Goal: Information Seeking & Learning: Learn about a topic

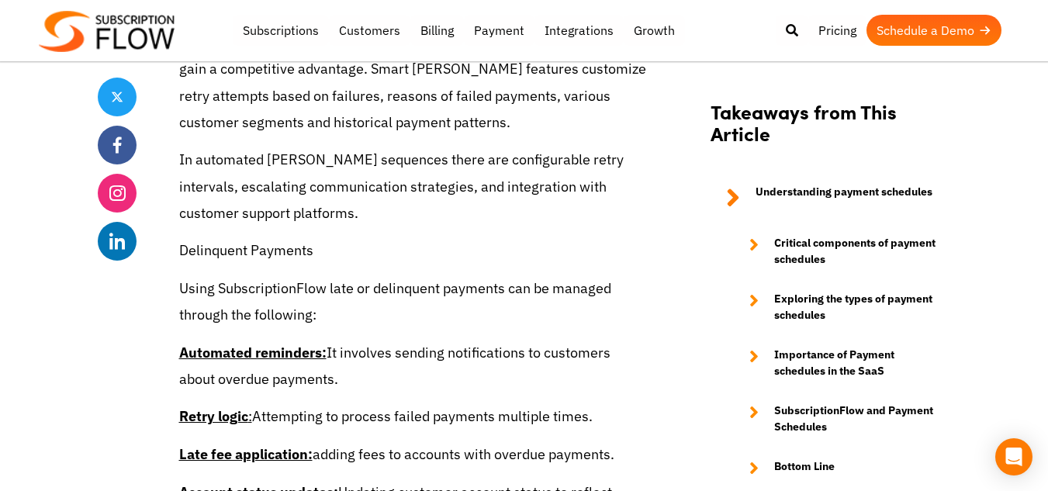
scroll to position [6191, 0]
click at [501, 355] on p "Automated reminders: It involves sending notifications to customers about overd…" at bounding box center [413, 367] width 469 height 53
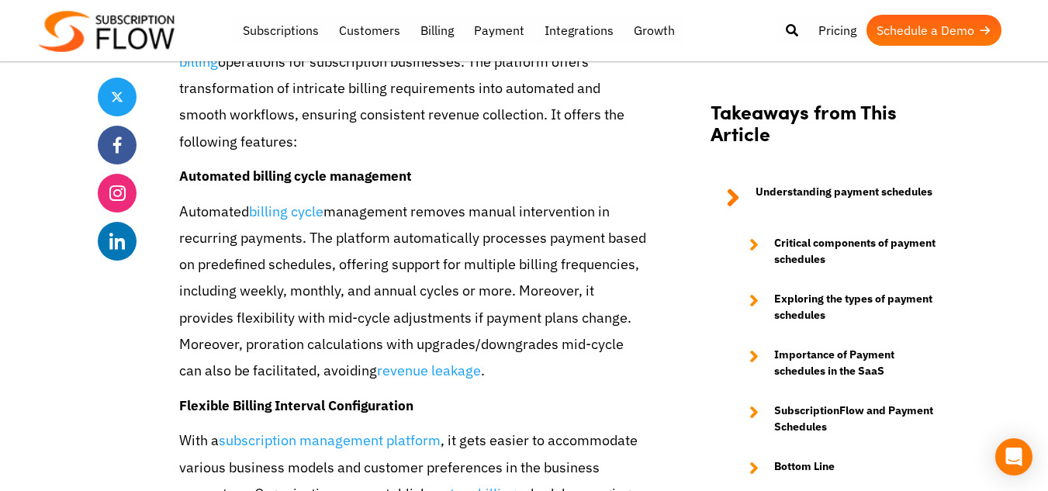
scroll to position [5360, 0]
click at [501, 355] on p "Automated billing cycle management removes manual intervention in recurring pay…" at bounding box center [413, 291] width 469 height 185
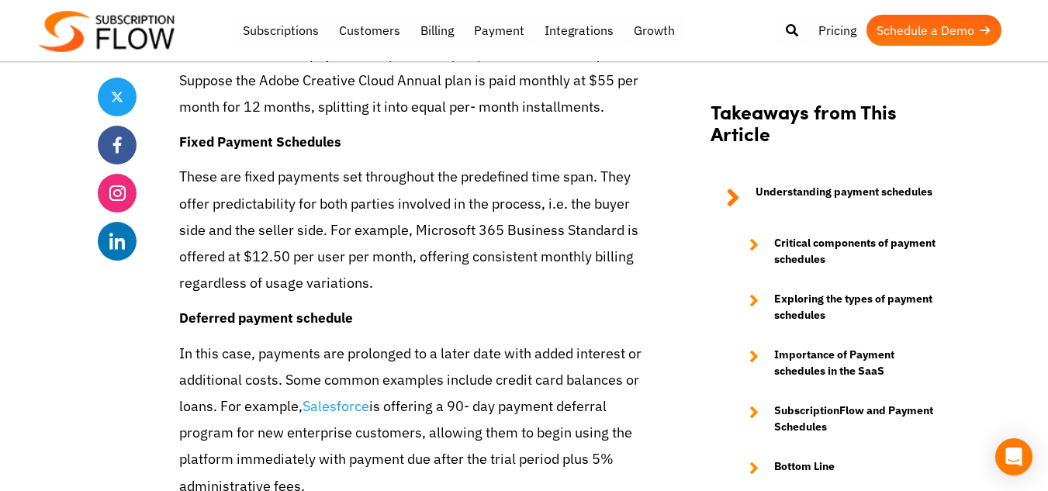
scroll to position [3590, 0]
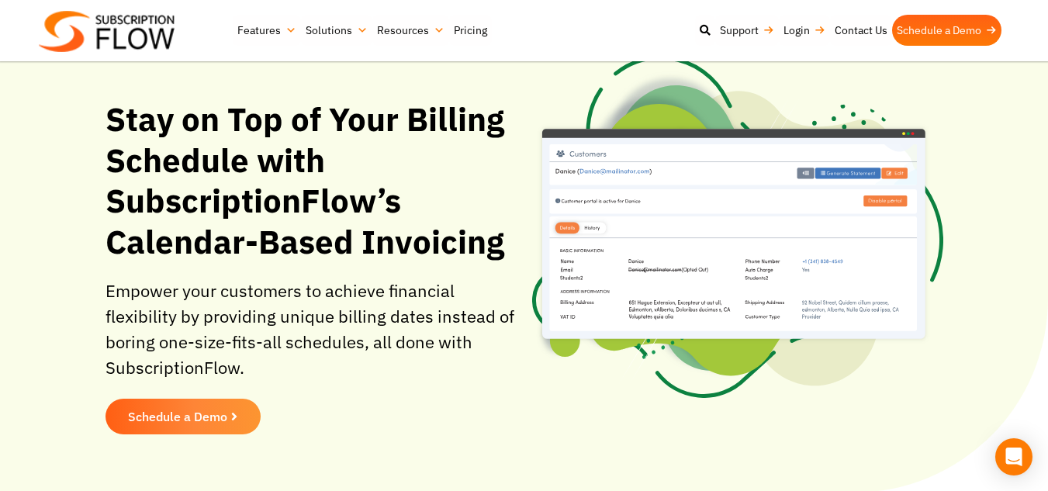
scroll to position [37, 0]
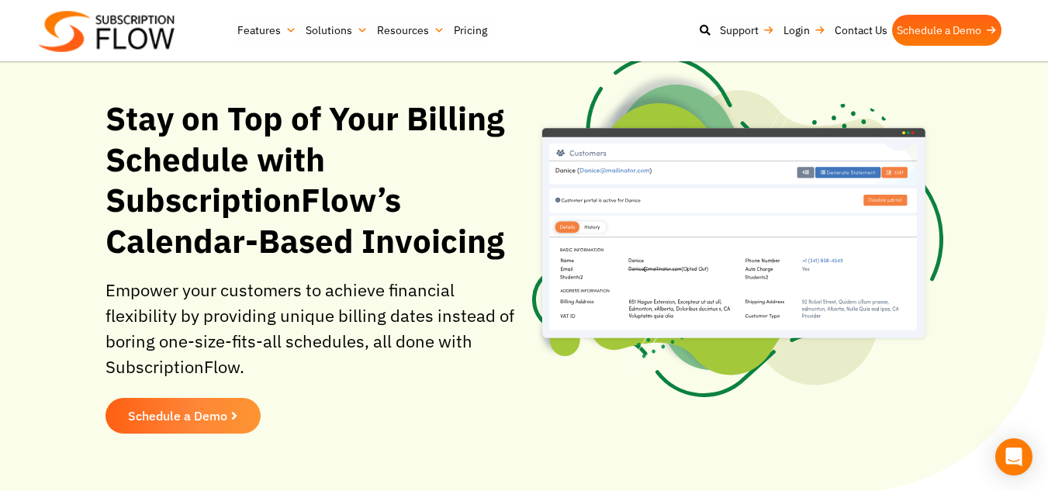
click at [388, 200] on h1 "Stay on Top of Your Billing Schedule with SubscriptionFlow’s Calendar-Based Inv…" at bounding box center [311, 180] width 411 height 163
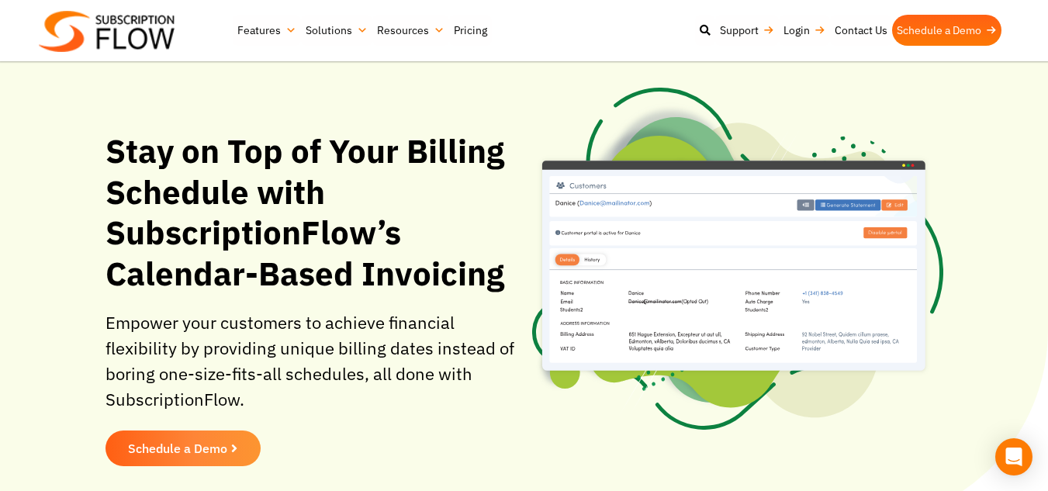
scroll to position [0, 0]
